Goal: Obtain resource: Download file/media

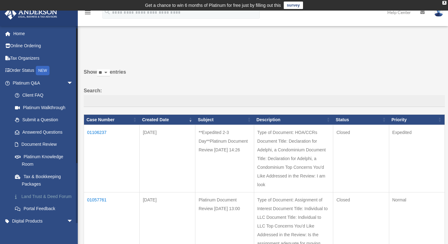
scroll to position [87, 0]
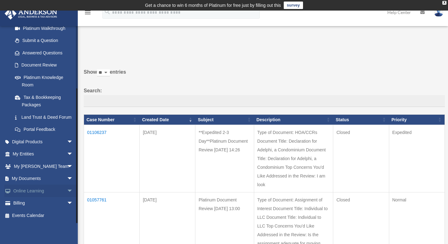
click at [39, 186] on link "Online Learning arrow_drop_down" at bounding box center [43, 191] width 78 height 12
click at [38, 180] on link "My Documents arrow_drop_down" at bounding box center [43, 179] width 78 height 12
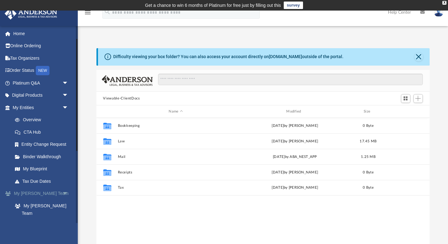
scroll to position [150, 0]
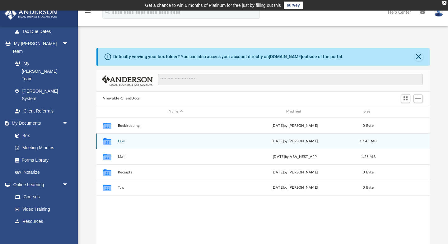
click at [124, 142] on button "Law" at bounding box center [176, 141] width 116 height 4
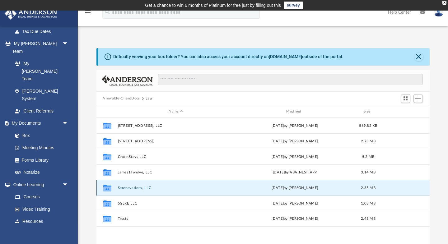
click at [128, 187] on button "Serenavations, LLC" at bounding box center [176, 188] width 116 height 4
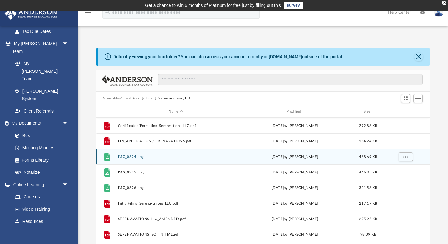
click at [137, 158] on button "IMG_0324.png" at bounding box center [176, 157] width 116 height 4
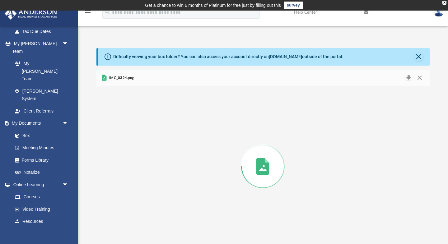
scroll to position [2, 0]
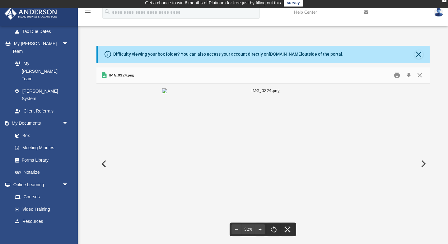
click at [99, 164] on button "Preview" at bounding box center [103, 163] width 14 height 17
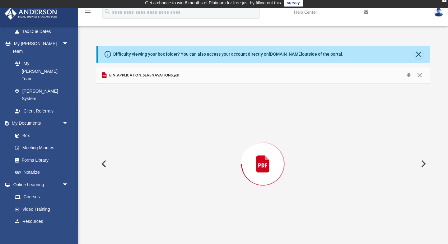
click at [100, 164] on button "Preview" at bounding box center [103, 163] width 14 height 17
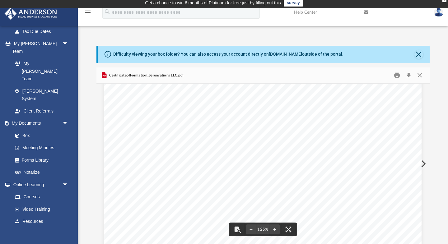
scroll to position [130, 0]
click at [425, 164] on button "Preview" at bounding box center [423, 163] width 14 height 17
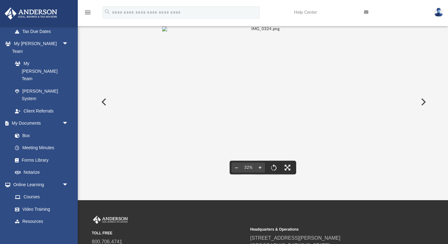
scroll to position [65, 0]
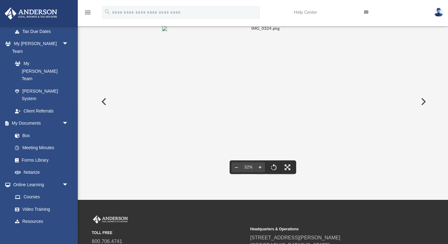
click at [423, 103] on button "Preview" at bounding box center [423, 101] width 14 height 17
click at [103, 98] on button "Preview" at bounding box center [103, 101] width 14 height 17
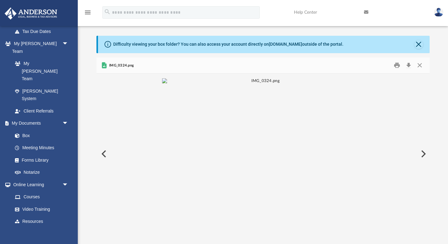
scroll to position [12, 0]
